Goal: Task Accomplishment & Management: Manage account settings

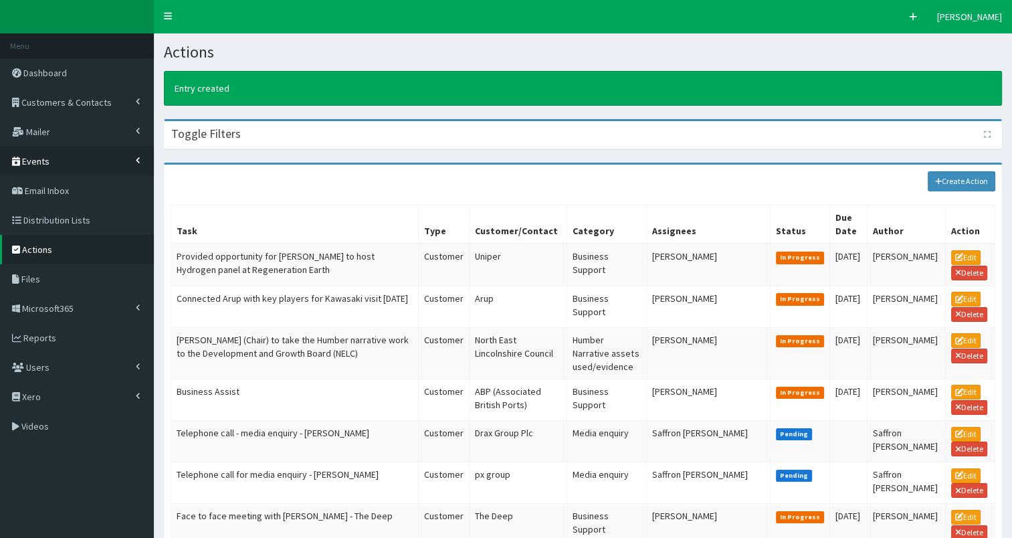
click at [49, 155] on link "Events" at bounding box center [77, 161] width 154 height 29
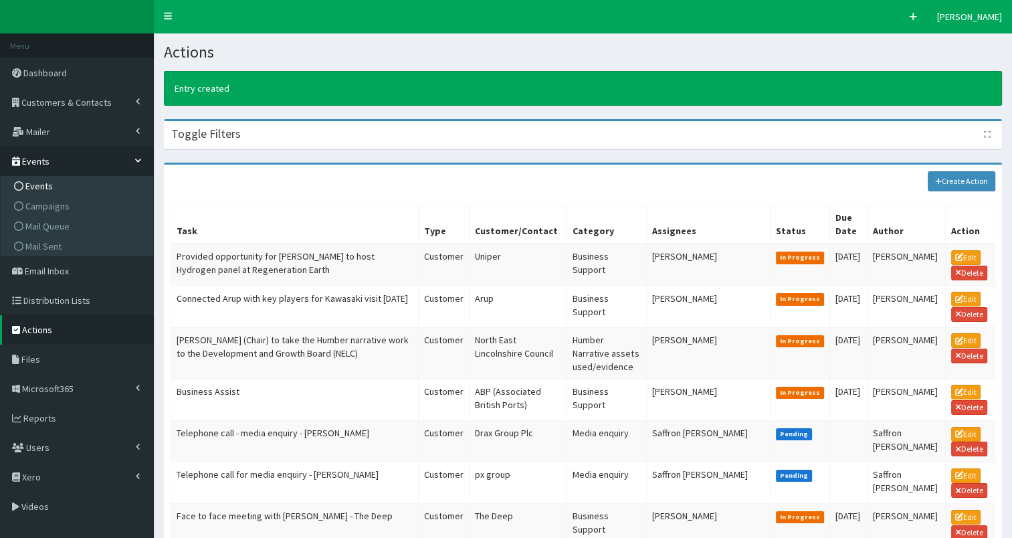
click at [43, 182] on span "Events" at bounding box center [38, 186] width 27 height 12
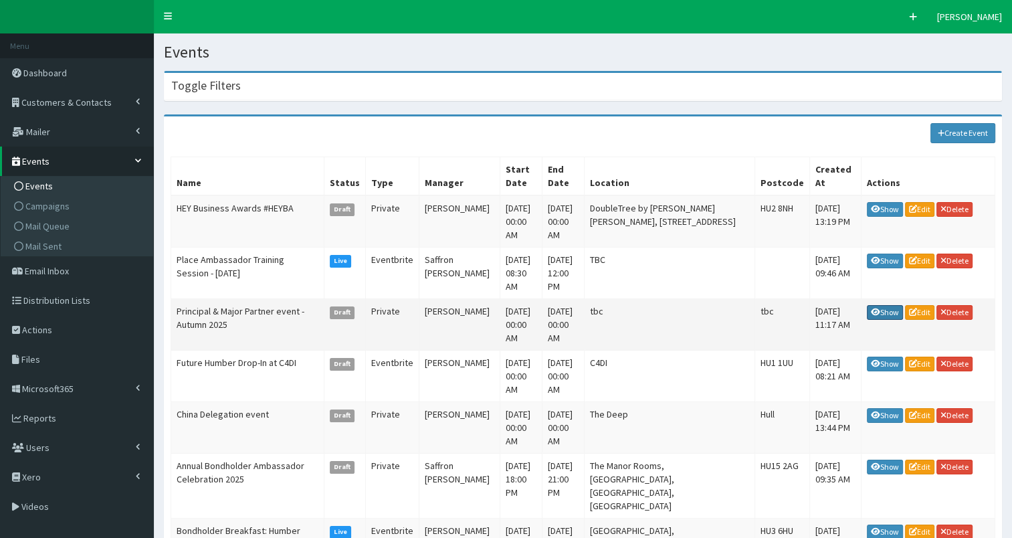
click at [886, 305] on link "Show" at bounding box center [885, 312] width 36 height 15
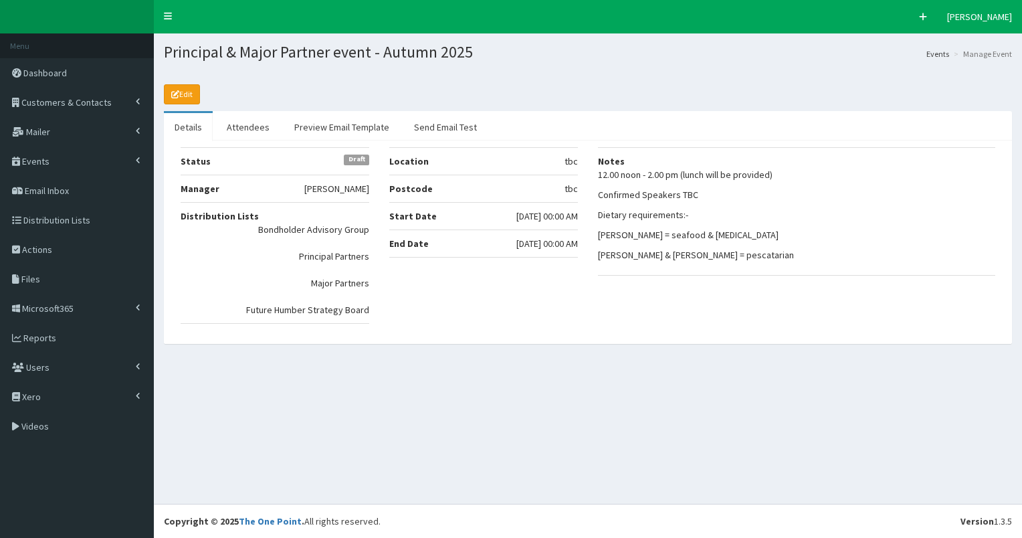
select select "50"
click at [255, 128] on link "Attendees" at bounding box center [248, 127] width 64 height 28
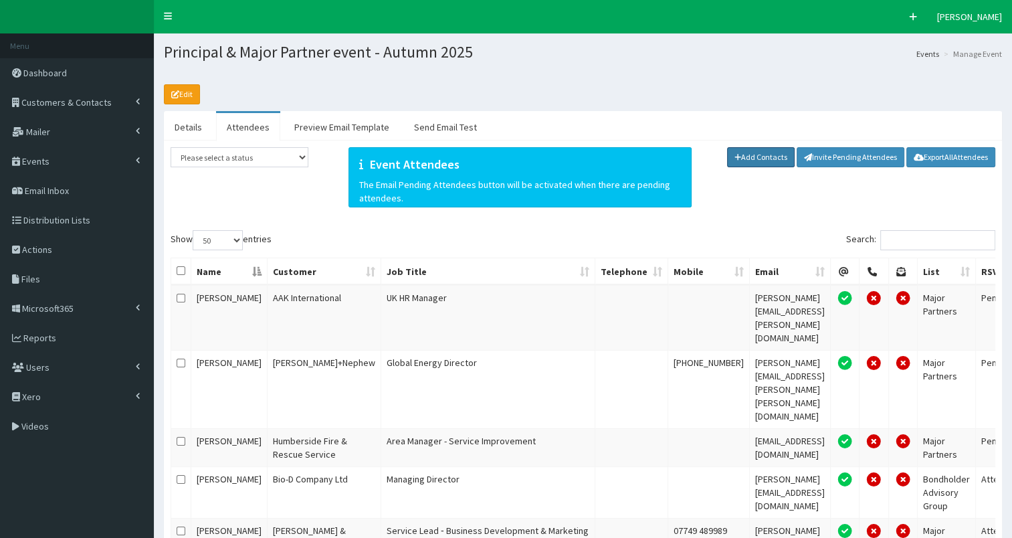
click at [749, 164] on link "Add Contacts" at bounding box center [761, 157] width 68 height 20
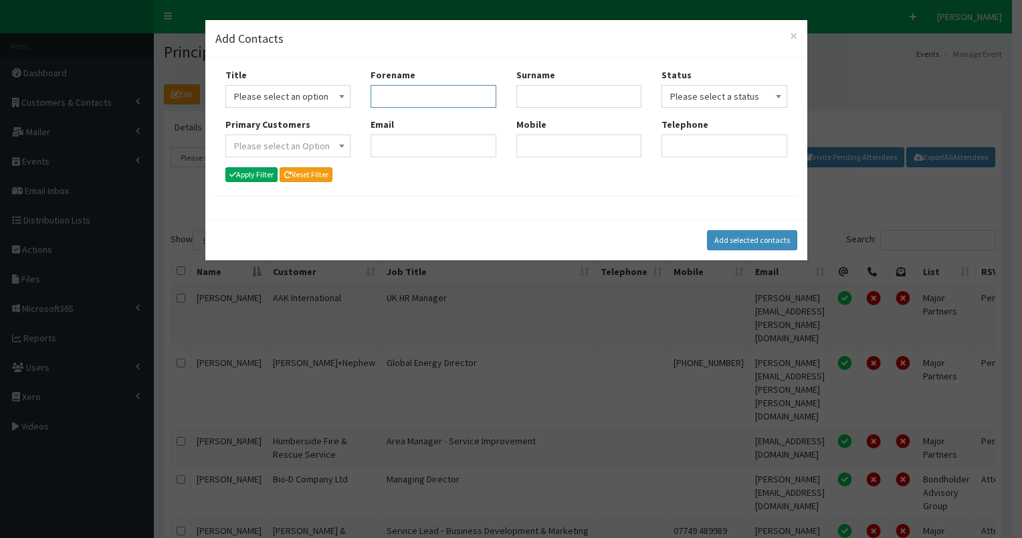
click at [414, 100] on input "Forename" at bounding box center [434, 96] width 126 height 23
type input "deb"
type input "o"
click at [248, 175] on button "Apply Filter" at bounding box center [251, 174] width 53 height 15
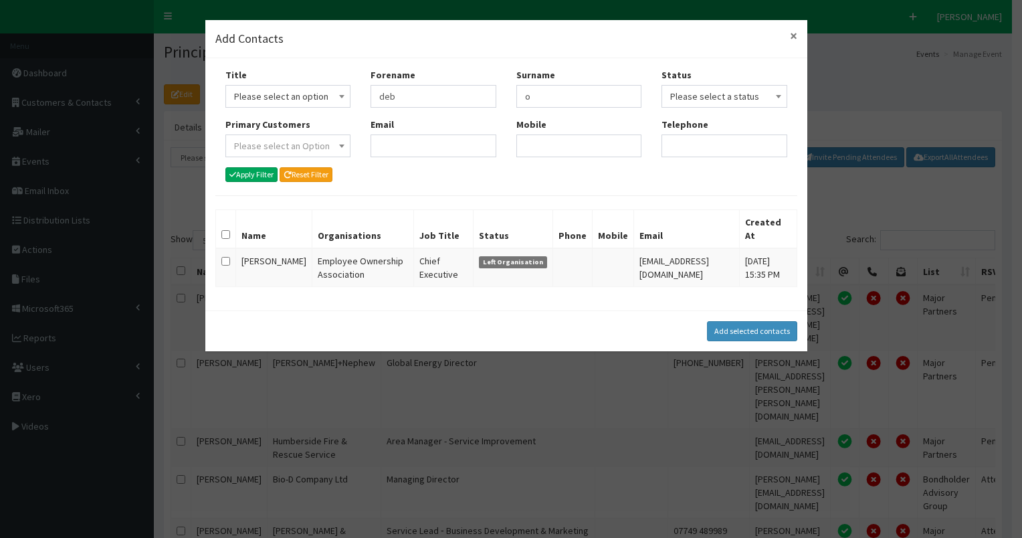
click at [793, 33] on button "×" at bounding box center [793, 36] width 7 height 14
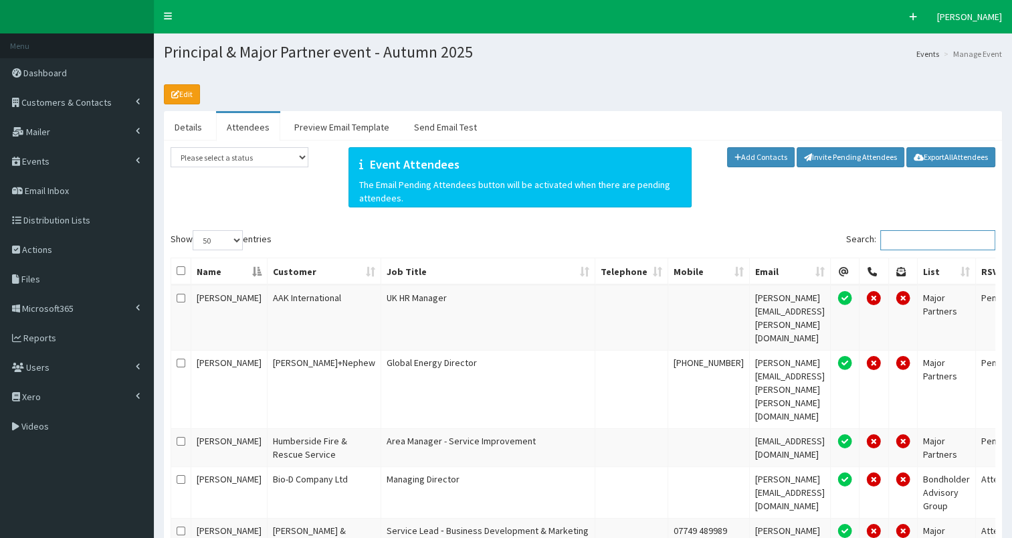
click at [904, 243] on input "Search:" at bounding box center [937, 240] width 115 height 20
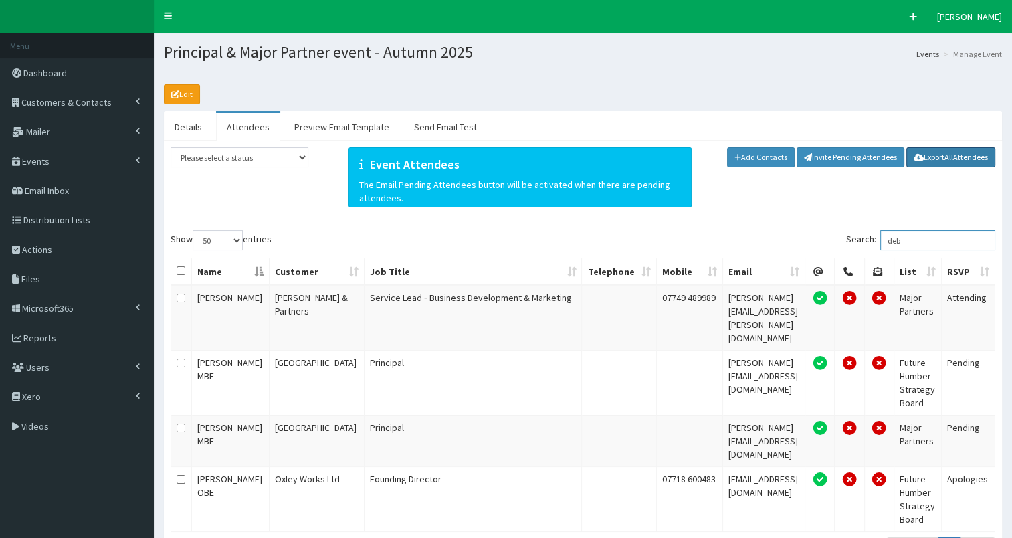
type input "deb"
click at [939, 155] on link "Export All Attendees" at bounding box center [950, 157] width 89 height 20
click at [63, 104] on span "Customers & Contacts" at bounding box center [66, 102] width 90 height 12
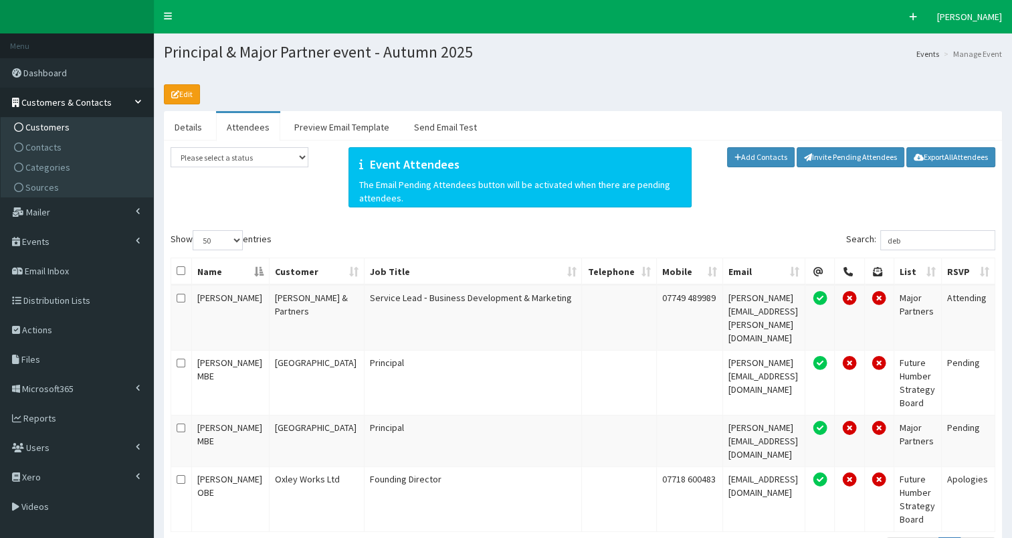
click at [54, 128] on span "Customers" at bounding box center [47, 127] width 44 height 12
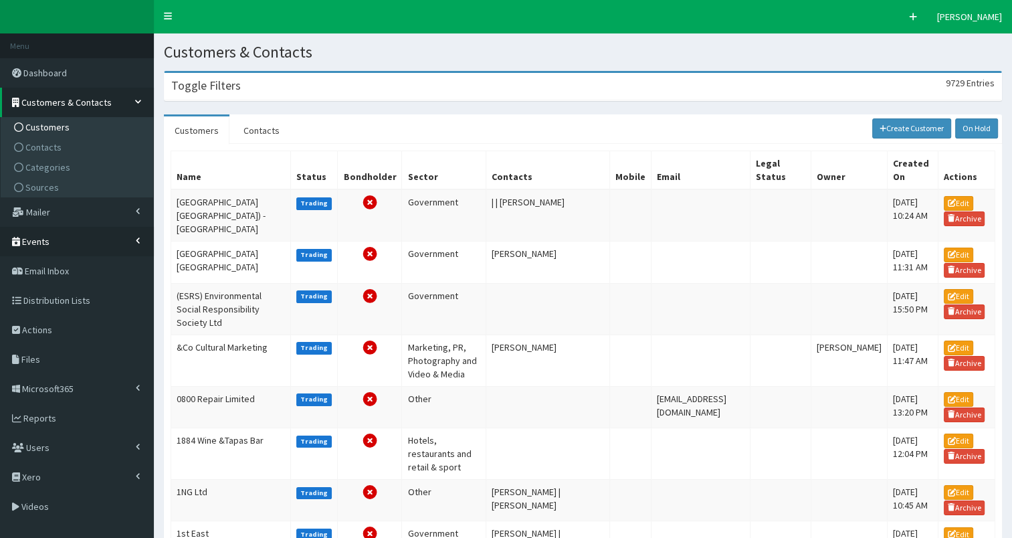
click at [33, 242] on span "Events" at bounding box center [35, 241] width 27 height 12
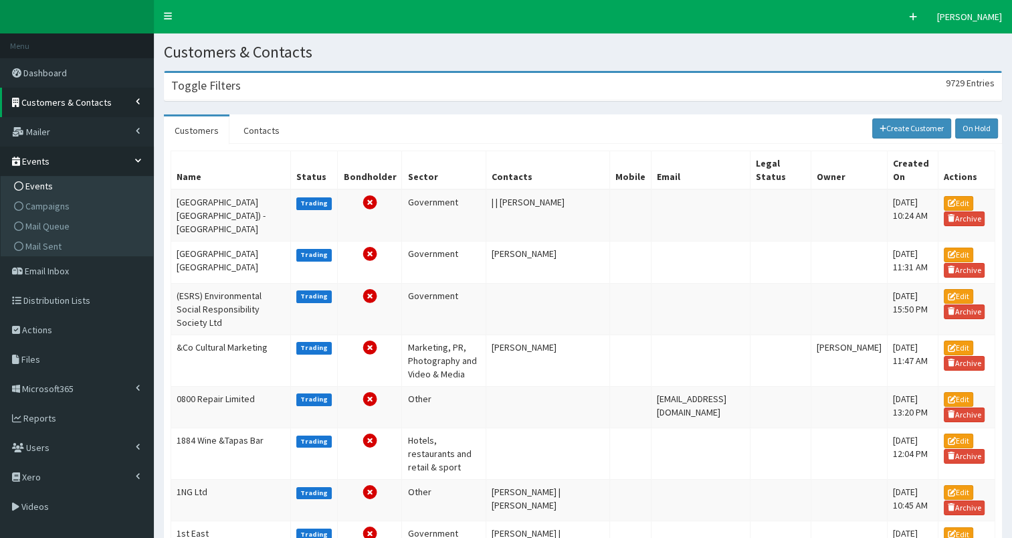
click at [39, 186] on span "Events" at bounding box center [38, 186] width 27 height 12
